Goal: Complete application form: Complete application form

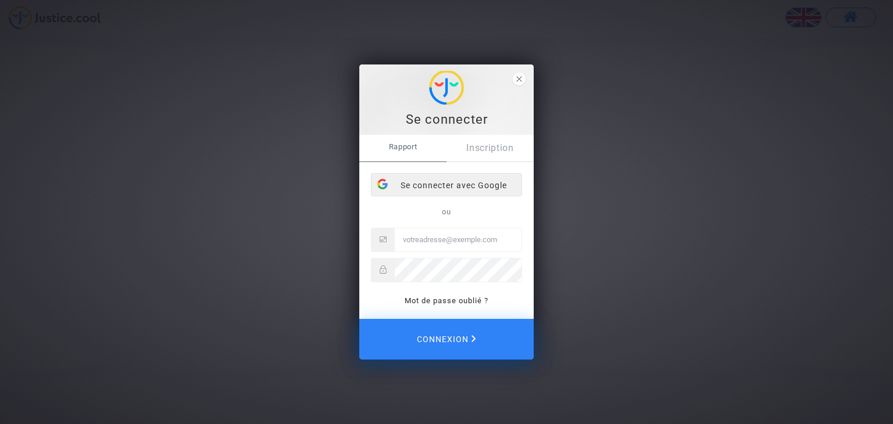
click at [413, 188] on font "Se connecter avec Google" at bounding box center [453, 185] width 106 height 9
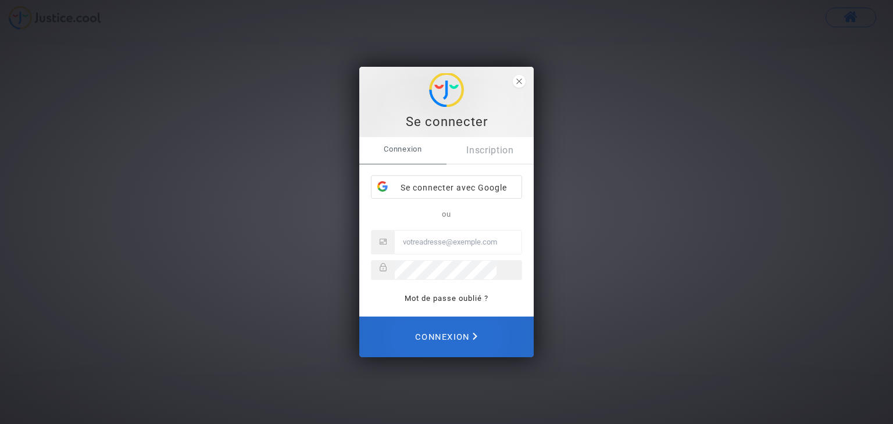
click at [477, 335] on icon "Connexion" at bounding box center [474, 337] width 5 height 8
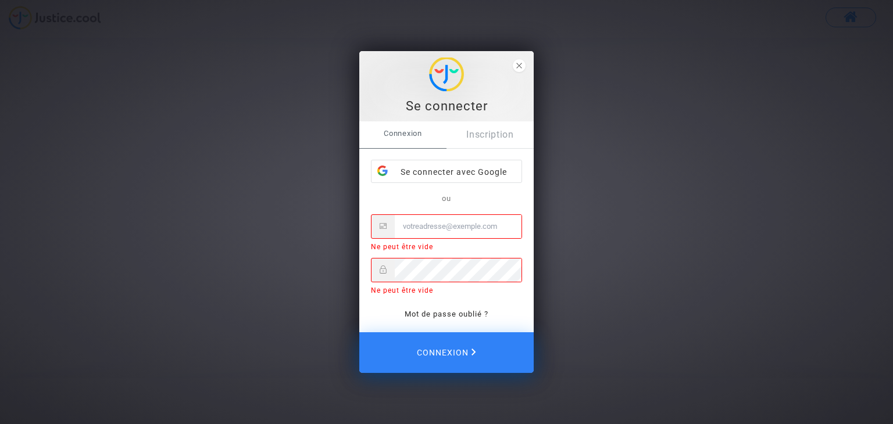
click at [444, 227] on input "Email" at bounding box center [458, 226] width 127 height 23
click at [438, 178] on div "Se connecter avec Google" at bounding box center [446, 171] width 150 height 23
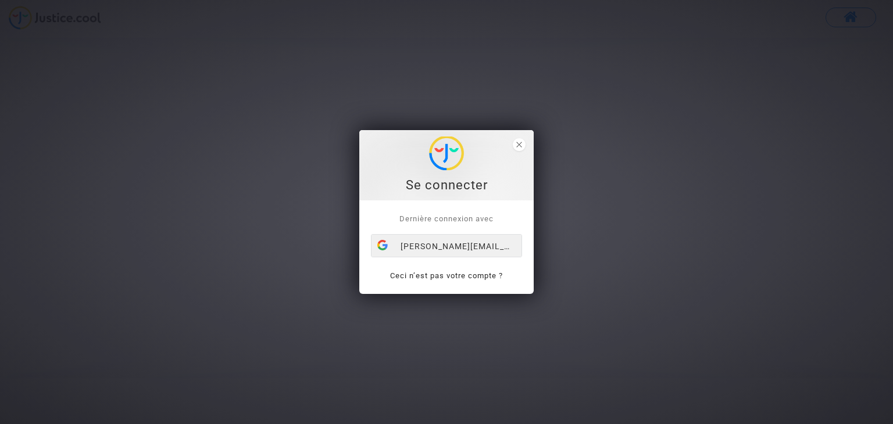
click at [447, 247] on div "mohamed.birrou@gmail.com" at bounding box center [446, 246] width 150 height 23
drag, startPoint x: 0, startPoint y: 0, endPoint x: 445, endPoint y: 248, distance: 509.2
click at [445, 248] on div "mohamed.birrou@gmail.com" at bounding box center [446, 246] width 150 height 23
click at [427, 247] on font "[PERSON_NAME][EMAIL_ADDRESS][DOMAIN_NAME]" at bounding box center [507, 246] width 215 height 9
click at [494, 245] on div "[PERSON_NAME][EMAIL_ADDRESS][DOMAIN_NAME]" at bounding box center [446, 246] width 150 height 23
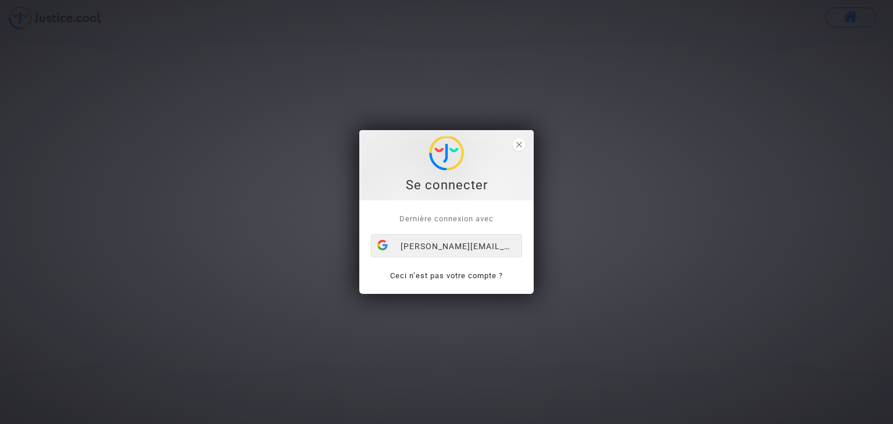
click at [440, 247] on div "[PERSON_NAME][EMAIL_ADDRESS][DOMAIN_NAME]" at bounding box center [446, 246] width 150 height 23
click at [471, 160] on div "Se connecter" at bounding box center [447, 166] width 162 height 58
click at [521, 142] on icon "close" at bounding box center [519, 145] width 6 height 6
click at [459, 240] on div "[PERSON_NAME][EMAIL_ADDRESS][DOMAIN_NAME]" at bounding box center [446, 246] width 150 height 23
click at [518, 142] on icon "close" at bounding box center [519, 145] width 6 height 6
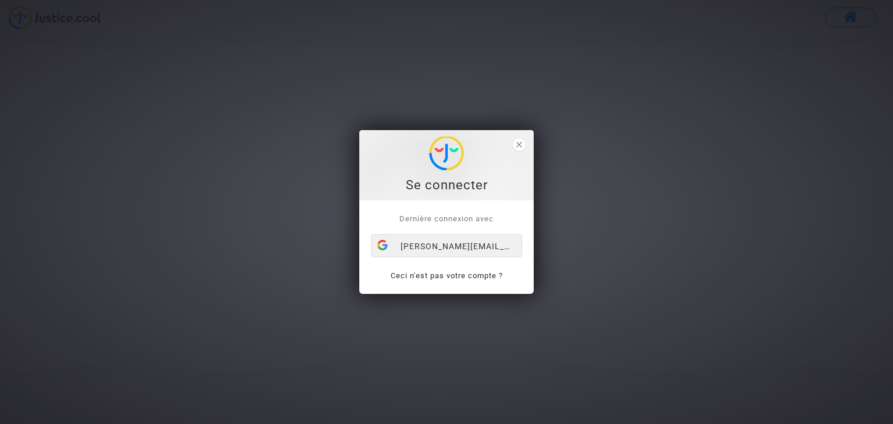
click at [422, 245] on font "[PERSON_NAME][EMAIL_ADDRESS][DOMAIN_NAME]" at bounding box center [507, 246] width 215 height 9
click at [520, 144] on icon "close" at bounding box center [519, 145] width 6 height 6
click at [441, 248] on font "[PERSON_NAME][EMAIL_ADDRESS][DOMAIN_NAME]" at bounding box center [507, 246] width 215 height 9
click at [437, 221] on span "Dernière connexion avec" at bounding box center [446, 218] width 94 height 9
click at [436, 244] on div "[PERSON_NAME][EMAIL_ADDRESS][DOMAIN_NAME]" at bounding box center [446, 246] width 150 height 23
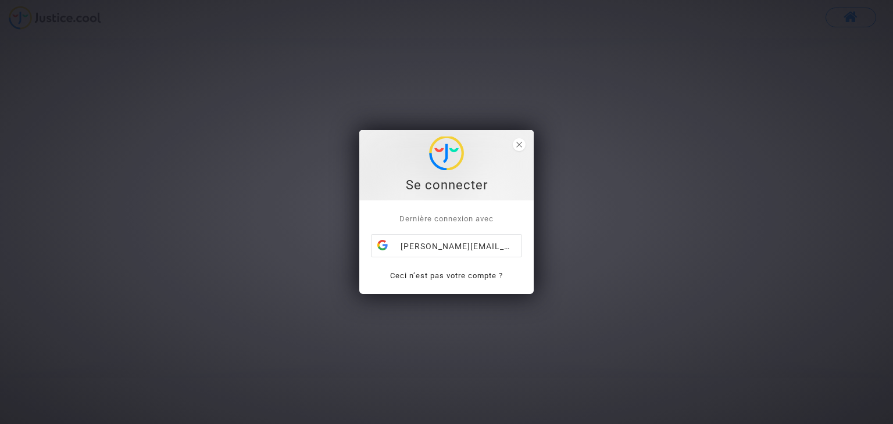
click at [431, 246] on div "[PERSON_NAME][EMAIL_ADDRESS][DOMAIN_NAME]" at bounding box center [446, 246] width 150 height 23
click at [522, 142] on span "close" at bounding box center [519, 144] width 13 height 13
click at [437, 246] on font "[PERSON_NAME][EMAIL_ADDRESS][DOMAIN_NAME]" at bounding box center [507, 246] width 215 height 9
click at [428, 219] on span "Dernière connexion avec" at bounding box center [446, 218] width 94 height 9
click at [444, 242] on div "[PERSON_NAME][EMAIL_ADDRESS][DOMAIN_NAME]" at bounding box center [446, 246] width 150 height 23
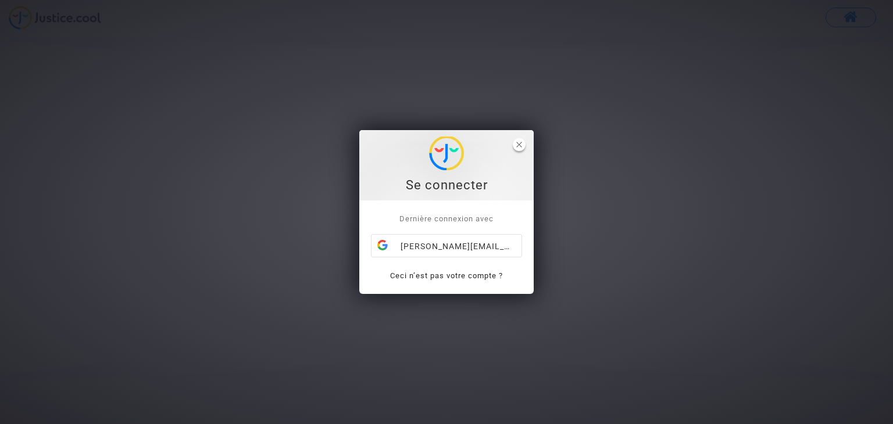
click at [518, 145] on icon "close" at bounding box center [519, 145] width 6 height 6
